Goal: Task Accomplishment & Management: Manage account settings

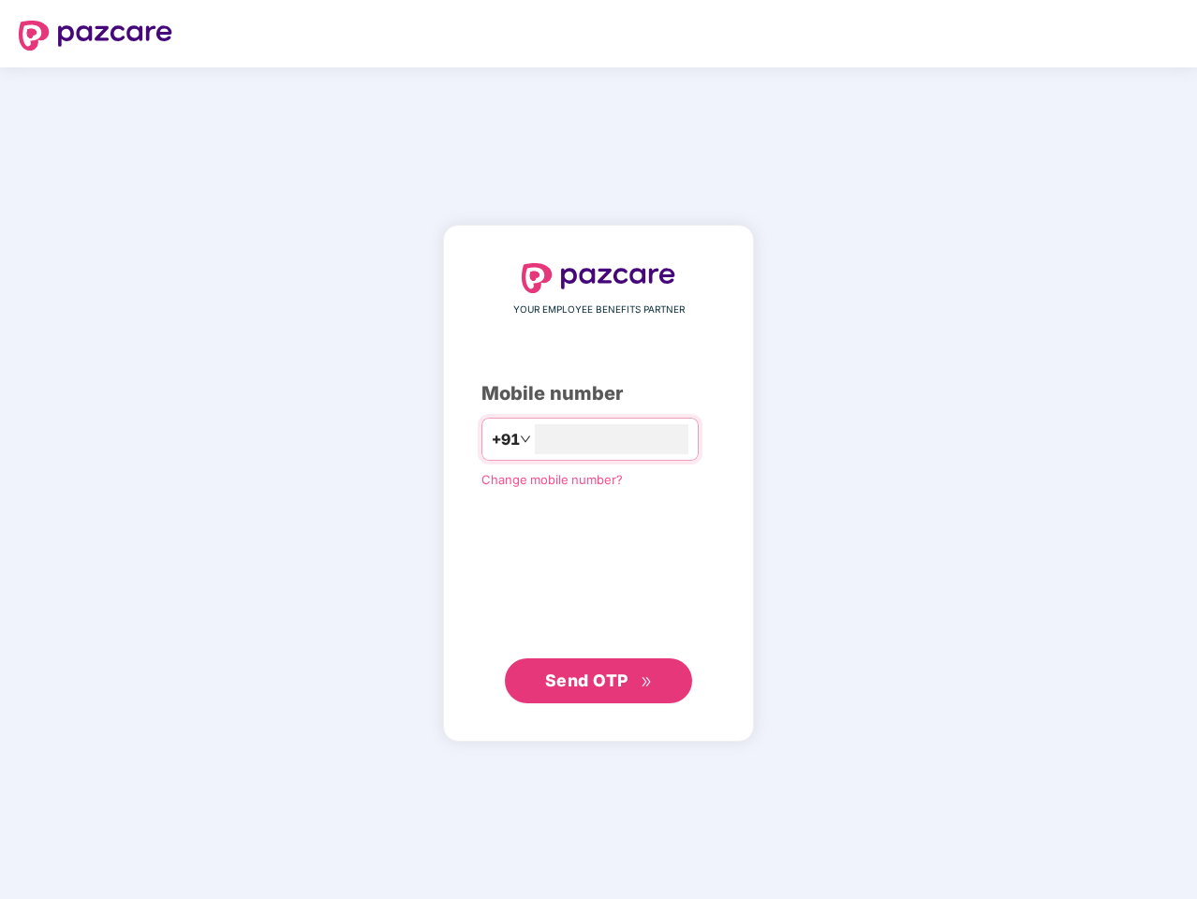
click at [599, 450] on input "number" at bounding box center [612, 439] width 154 height 30
click at [96, 36] on img at bounding box center [96, 36] width 154 height 30
click at [492, 439] on span "+91" at bounding box center [506, 439] width 28 height 23
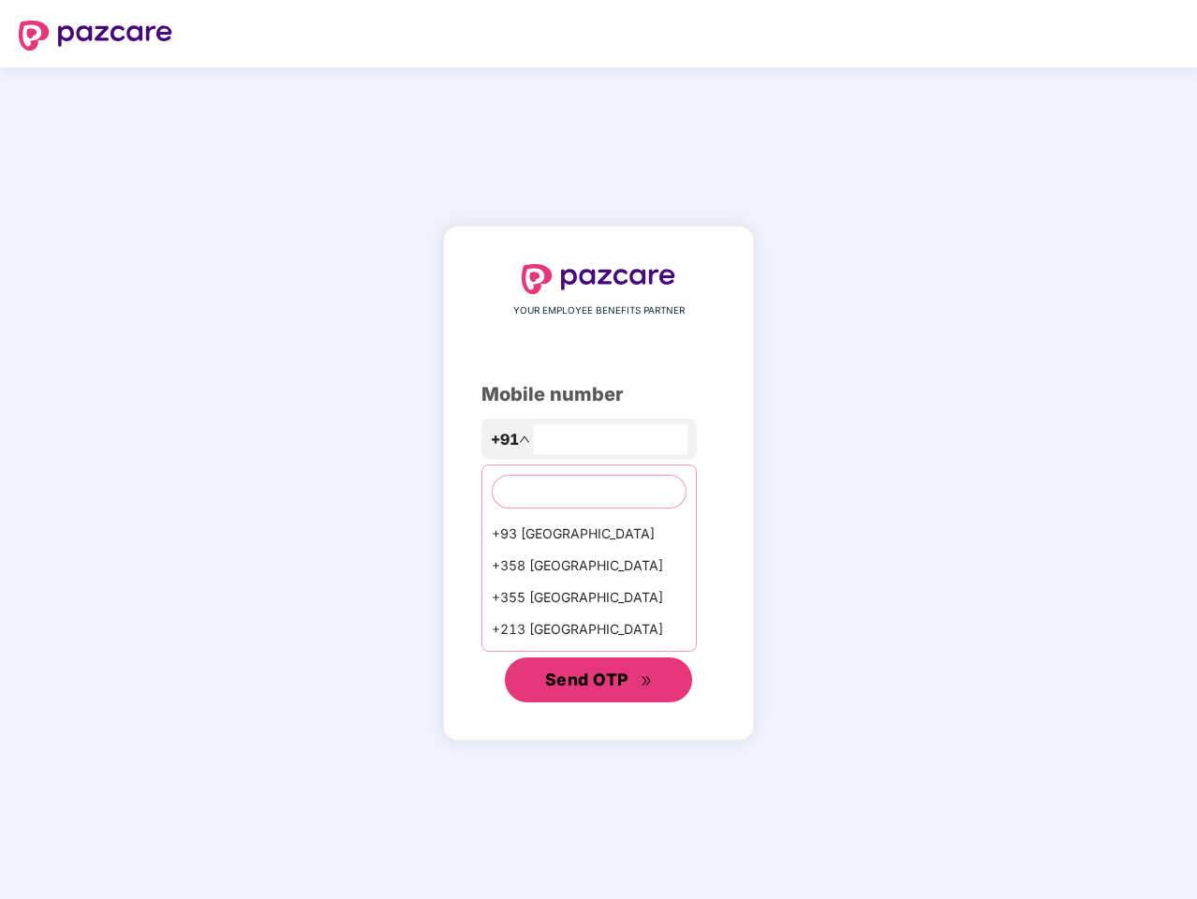
click at [599, 681] on span "Send OTP" at bounding box center [586, 680] width 83 height 20
